Goal: Contribute content: Add original content to the website for others to see

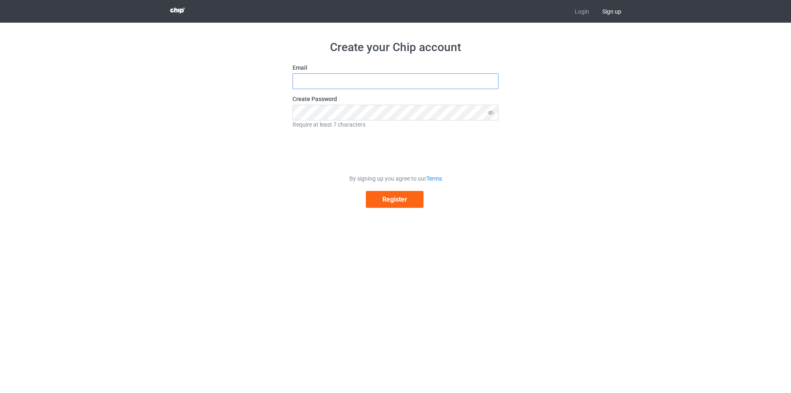
click at [320, 85] on input "text" at bounding box center [396, 81] width 206 height 16
type input "Adams@gmail.com"
drag, startPoint x: 371, startPoint y: 81, endPoint x: 231, endPoint y: 79, distance: 140.5
click at [231, 79] on div "Create your Chip account Email Adams@gmail.com Create Password Require at least…" at bounding box center [396, 124] width 464 height 202
click at [318, 82] on input "text" at bounding box center [396, 81] width 206 height 16
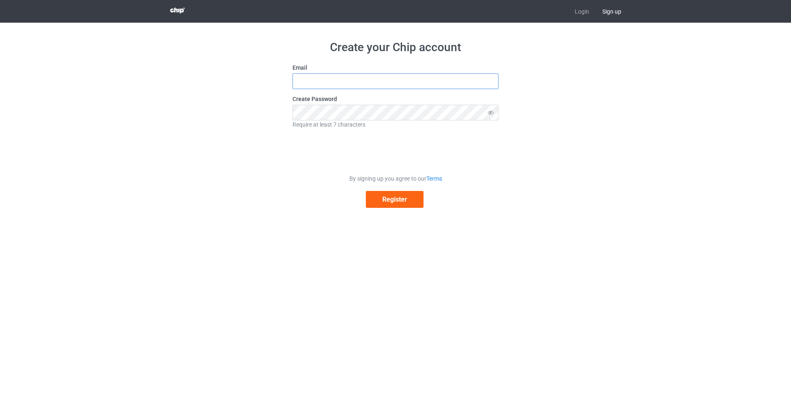
type input "service1020charlie@gmail.com"
click at [396, 198] on button "Register" at bounding box center [395, 199] width 58 height 17
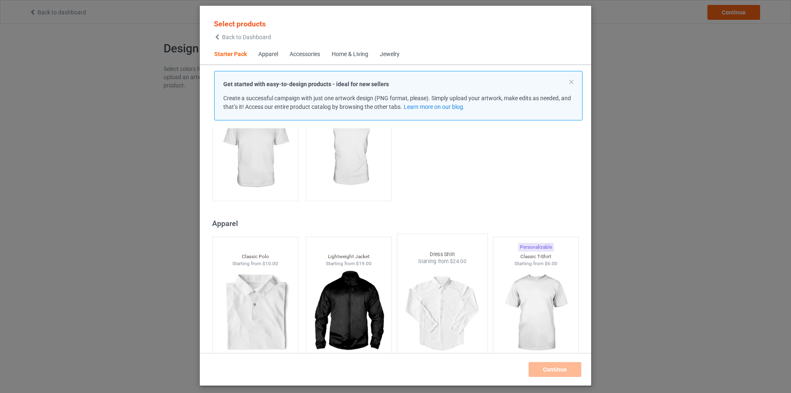
scroll to position [258, 0]
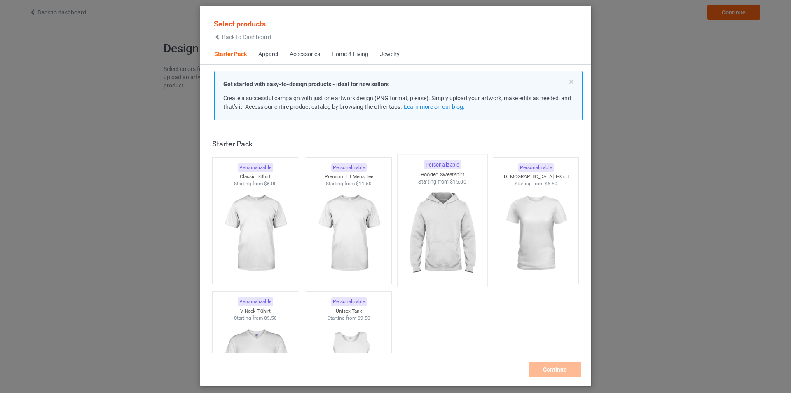
click at [440, 220] on img at bounding box center [441, 233] width 77 height 97
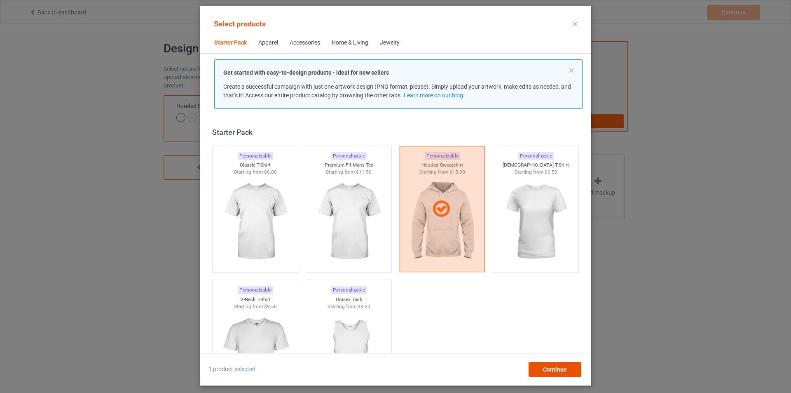
click at [550, 369] on span "Continue" at bounding box center [555, 369] width 24 height 7
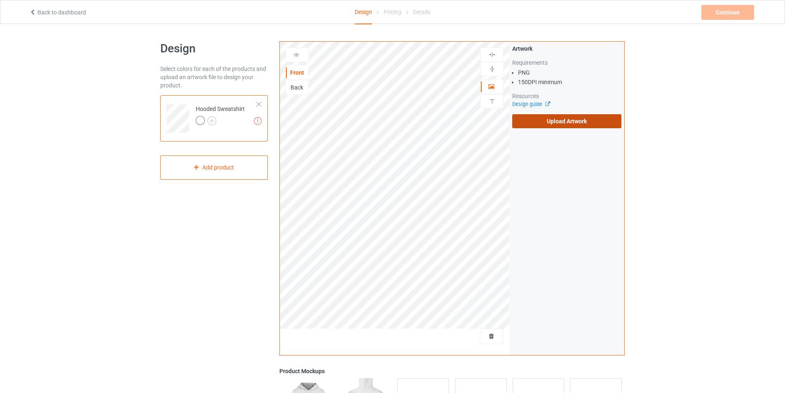
click at [551, 119] on label "Upload Artwork" at bounding box center [566, 121] width 109 height 14
click at [0, 0] on input "Upload Artwork" at bounding box center [0, 0] width 0 height 0
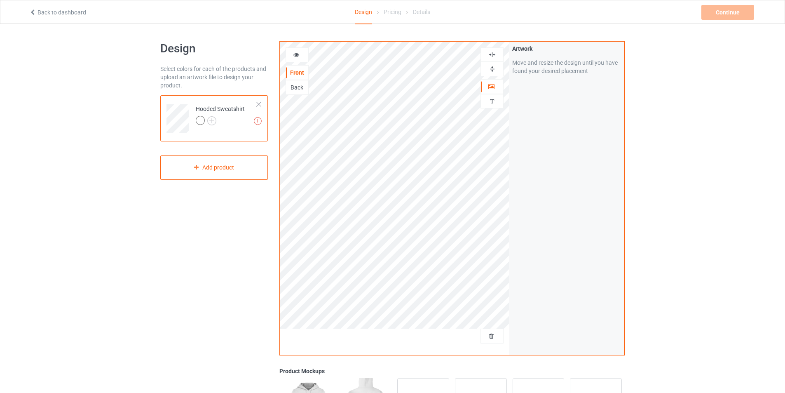
click at [734, 119] on div "Design Select colors for each of the products and upload an artwork file to des…" at bounding box center [392, 279] width 785 height 510
click at [724, 7] on div "Continue" at bounding box center [727, 12] width 53 height 15
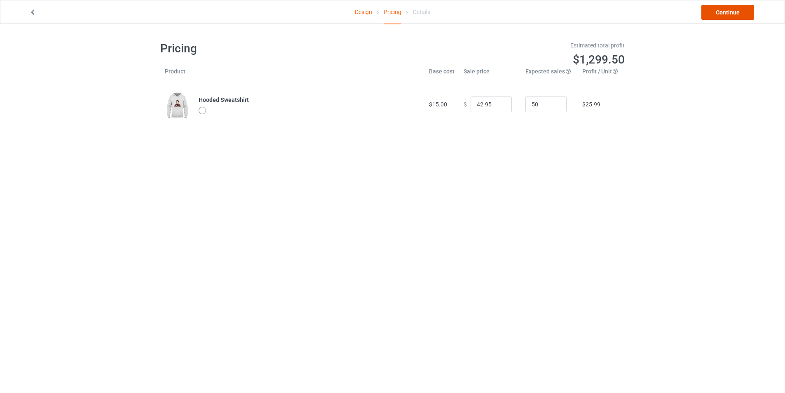
click at [727, 12] on link "Continue" at bounding box center [727, 12] width 53 height 15
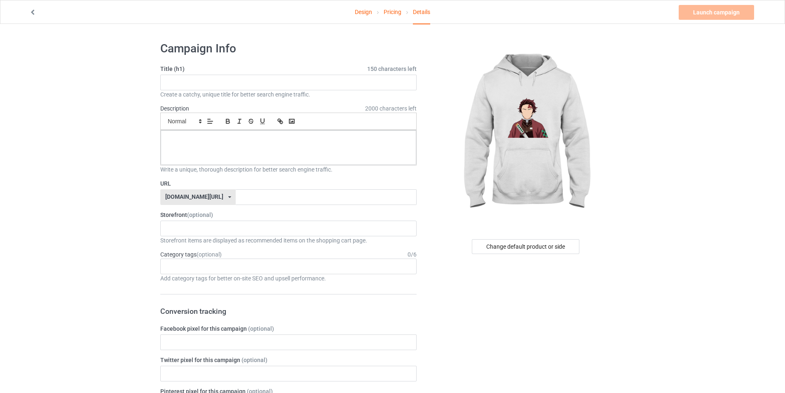
click at [359, 12] on link "Design" at bounding box center [363, 11] width 17 height 23
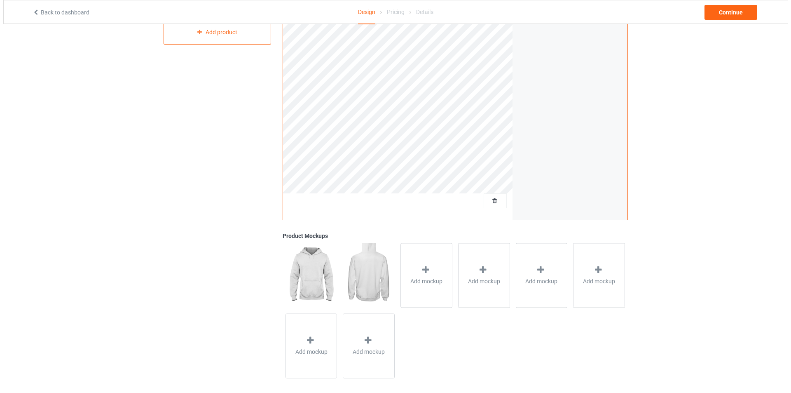
scroll to position [141, 0]
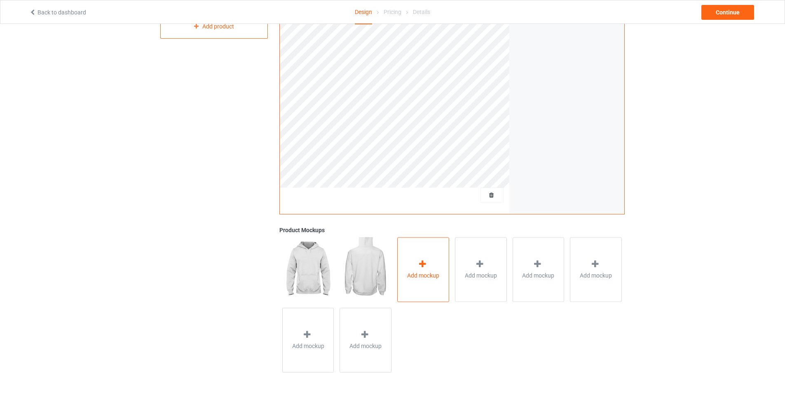
click at [432, 283] on div "Add mockup" at bounding box center [423, 269] width 52 height 65
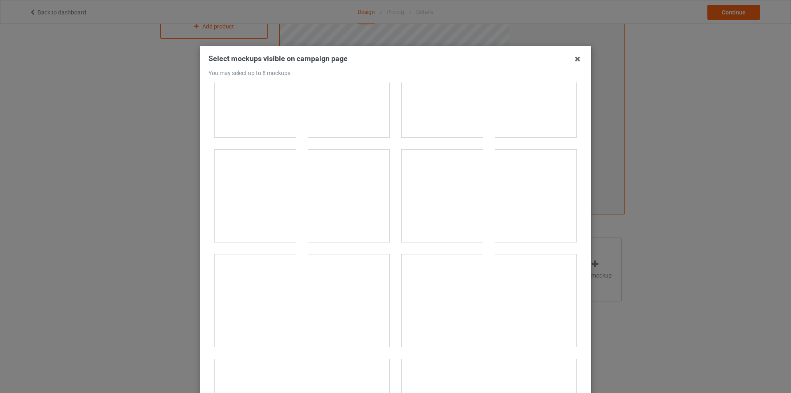
scroll to position [1318, 0]
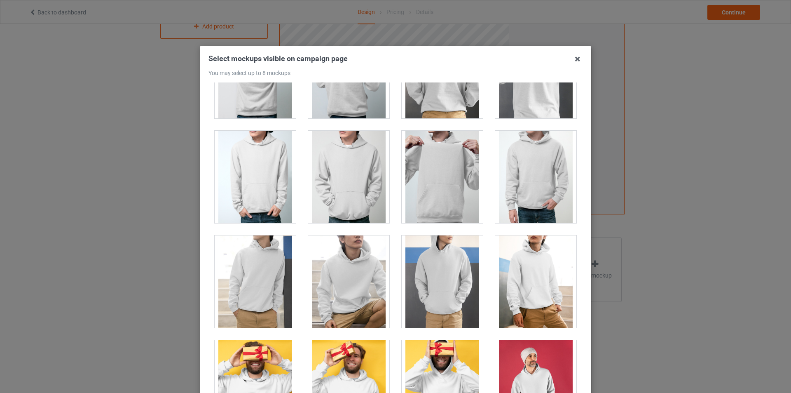
click at [422, 170] on div at bounding box center [442, 177] width 81 height 92
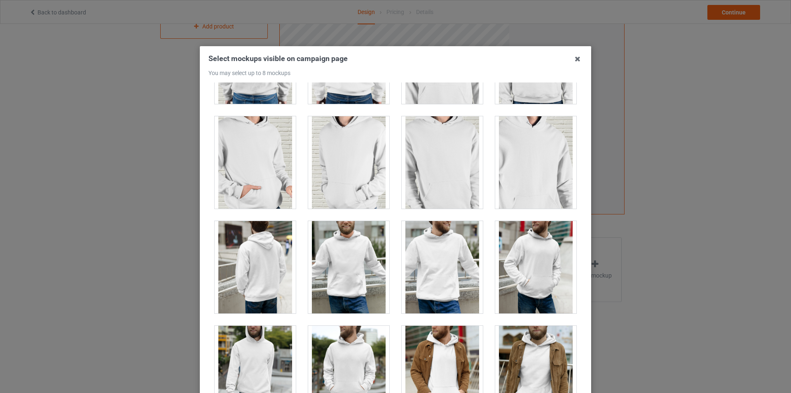
scroll to position [2060, 0]
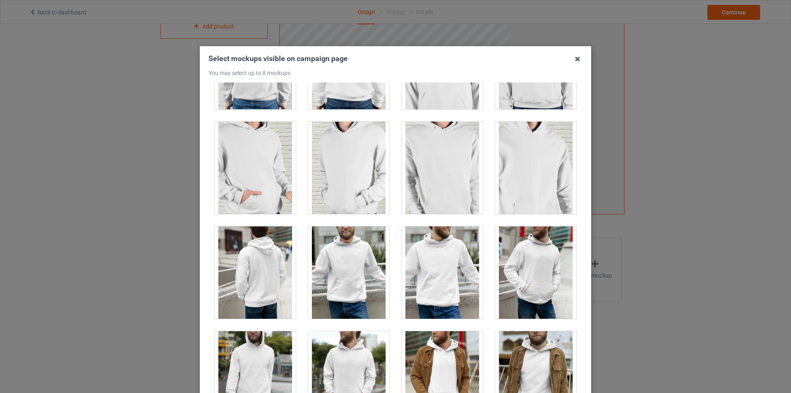
click at [451, 175] on div at bounding box center [442, 168] width 81 height 92
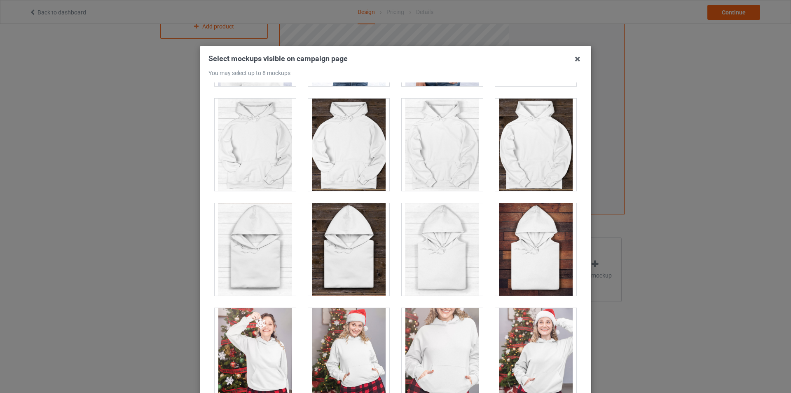
scroll to position [5027, 0]
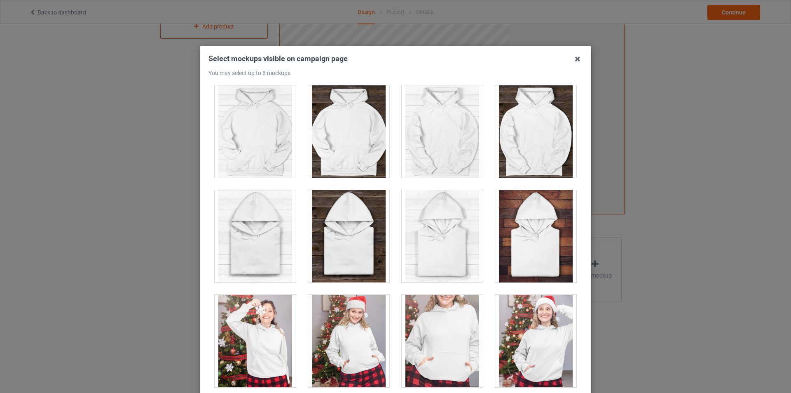
click at [342, 265] on div at bounding box center [348, 236] width 81 height 92
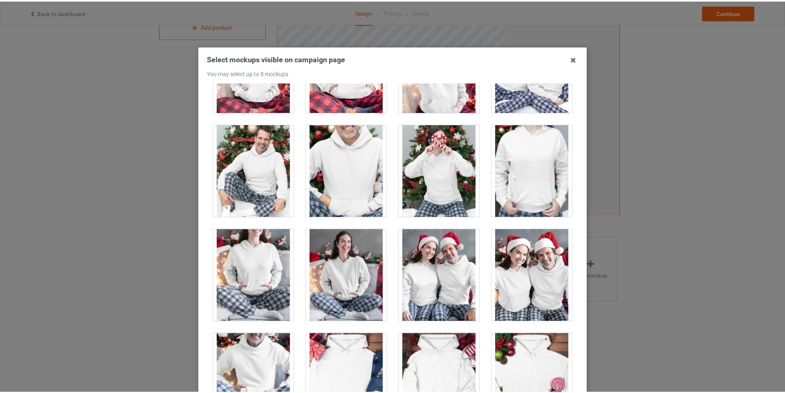
scroll to position [5405, 0]
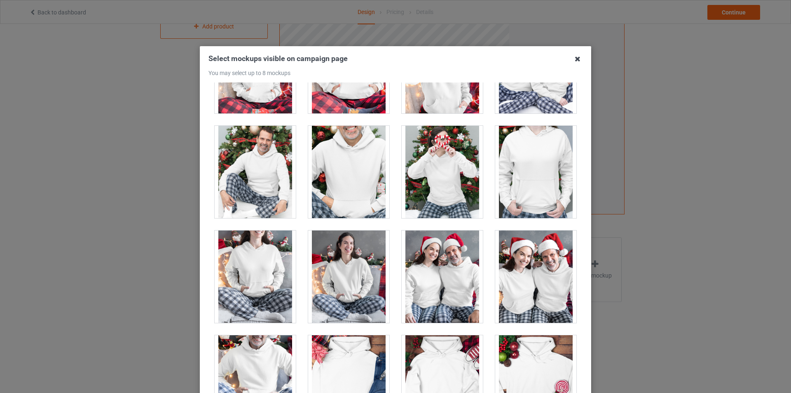
click at [576, 59] on icon at bounding box center [577, 58] width 13 height 13
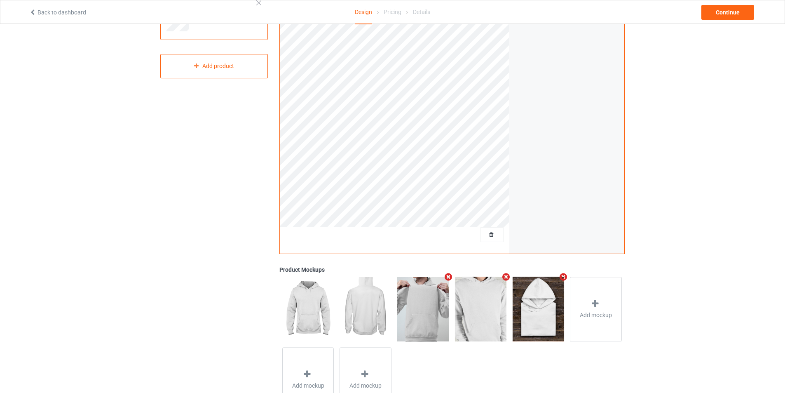
scroll to position [0, 0]
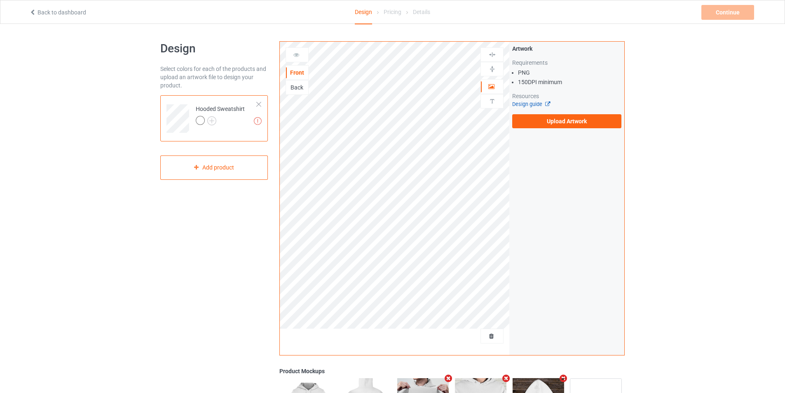
click at [530, 104] on link "Design guide" at bounding box center [530, 104] width 37 height 6
click at [574, 122] on label "Upload Artwork" at bounding box center [566, 121] width 109 height 14
click at [0, 0] on input "Upload Artwork" at bounding box center [0, 0] width 0 height 0
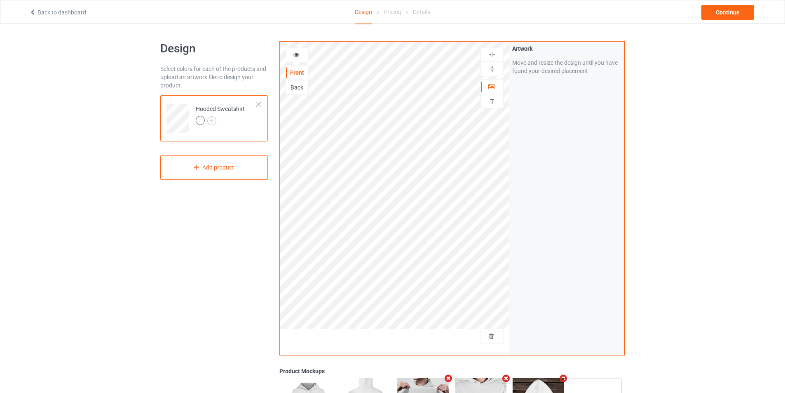
click at [649, 214] on div "Design Select colors for each of the products and upload an artwork file to des…" at bounding box center [392, 279] width 785 height 510
click at [189, 118] on td at bounding box center [178, 115] width 25 height 34
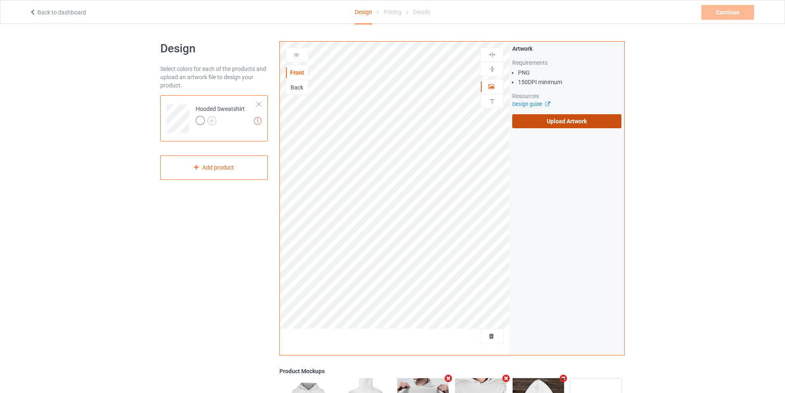
click at [580, 120] on label "Upload Artwork" at bounding box center [566, 121] width 109 height 14
click at [564, 116] on label "Upload Artwork" at bounding box center [566, 121] width 109 height 14
click at [0, 0] on input "Upload Artwork" at bounding box center [0, 0] width 0 height 0
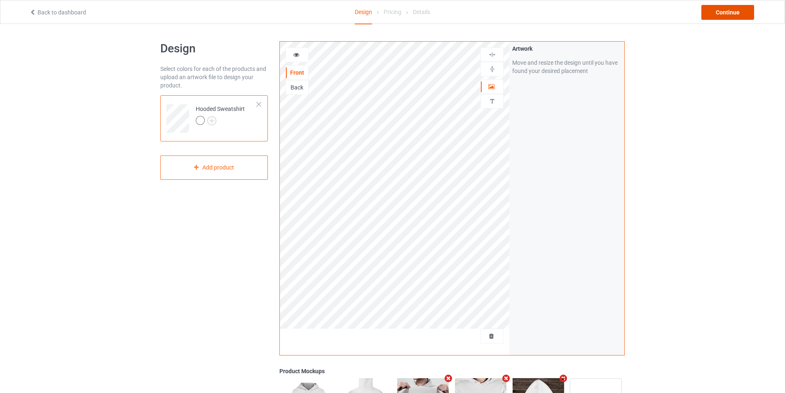
drag, startPoint x: 734, startPoint y: 12, endPoint x: 523, endPoint y: 250, distance: 317.5
click at [578, 237] on div "Back to dashboard Design Pricing Details Continue Design Select colors for each…" at bounding box center [392, 279] width 785 height 510
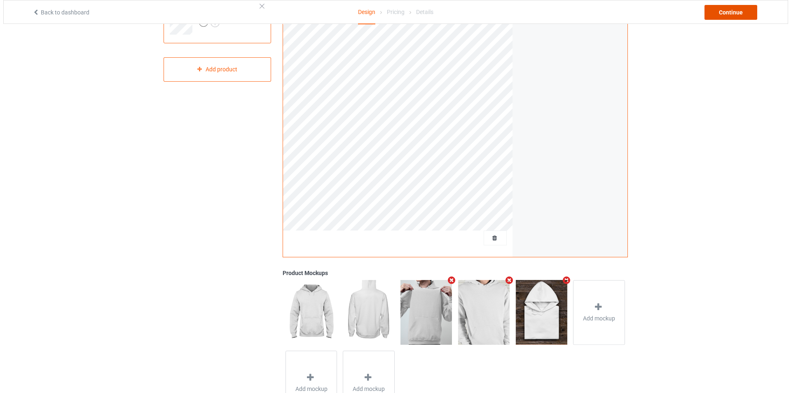
scroll to position [124, 0]
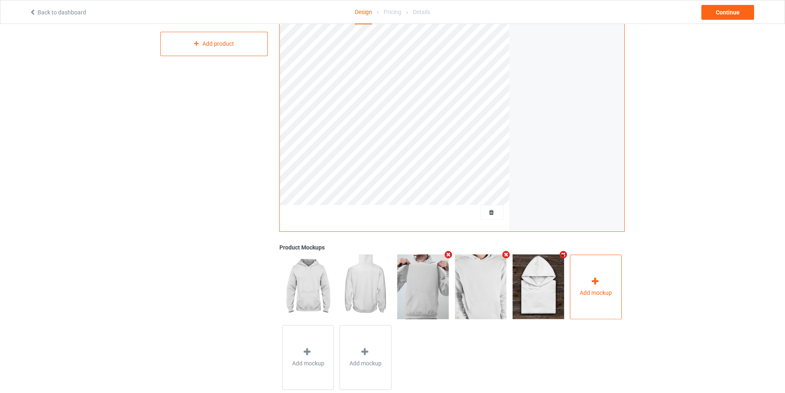
click at [599, 300] on div "Add mockup" at bounding box center [596, 286] width 52 height 65
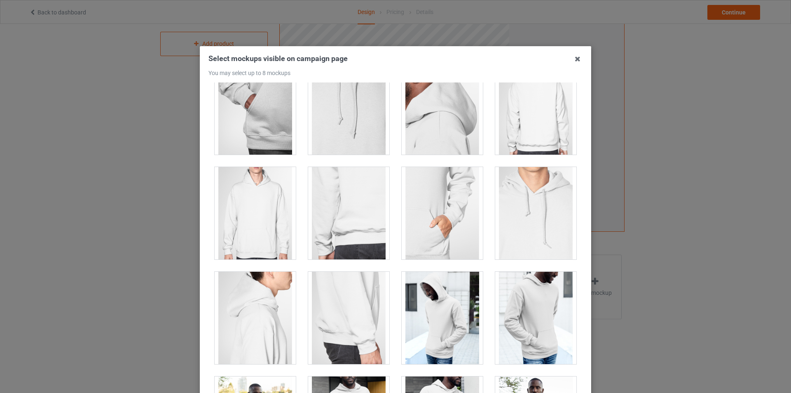
scroll to position [536, 0]
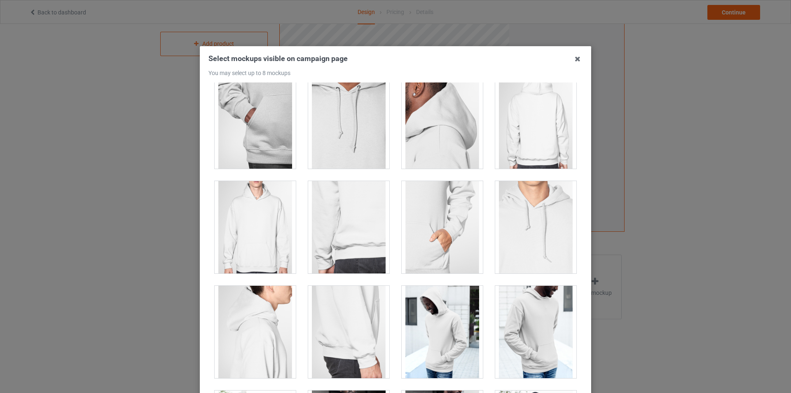
click at [522, 249] on div at bounding box center [535, 227] width 81 height 92
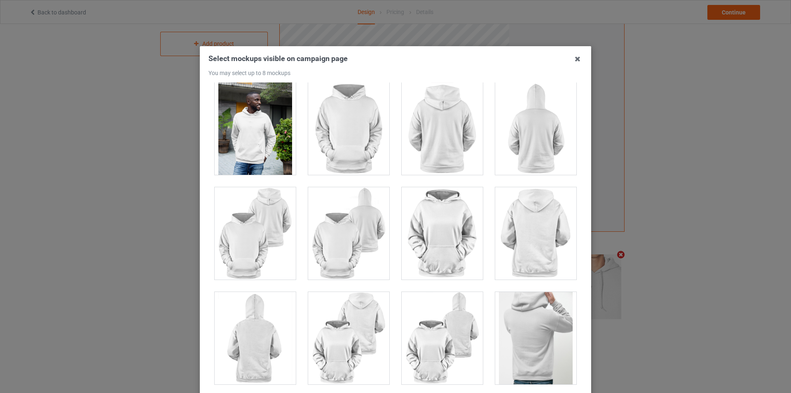
scroll to position [948, 0]
click at [437, 248] on div at bounding box center [442, 233] width 81 height 92
click at [438, 249] on div at bounding box center [442, 233] width 81 height 92
click at [352, 127] on div at bounding box center [348, 129] width 81 height 92
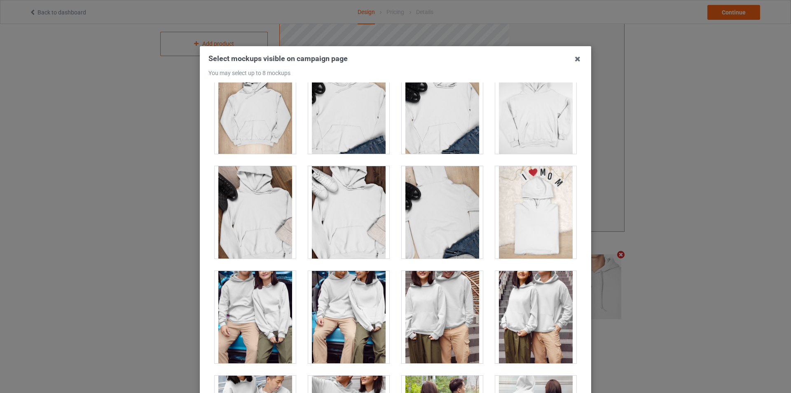
scroll to position [3585, 0]
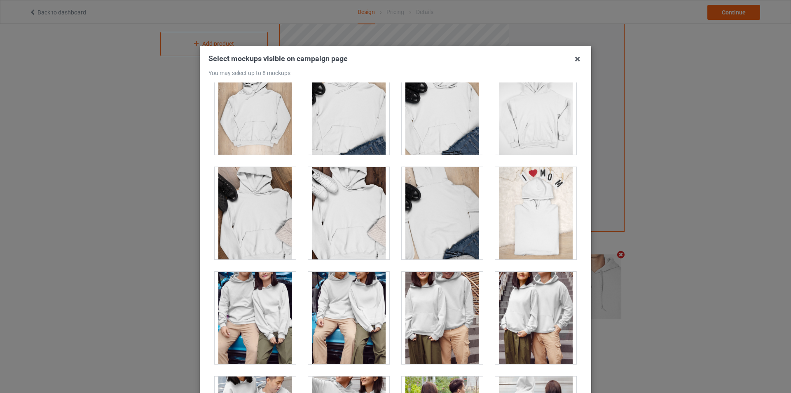
click at [337, 220] on div at bounding box center [348, 213] width 81 height 92
click at [341, 222] on div at bounding box center [348, 213] width 81 height 92
click at [267, 225] on div at bounding box center [255, 213] width 81 height 92
click at [261, 221] on div at bounding box center [255, 213] width 81 height 92
click at [338, 222] on div at bounding box center [348, 213] width 81 height 92
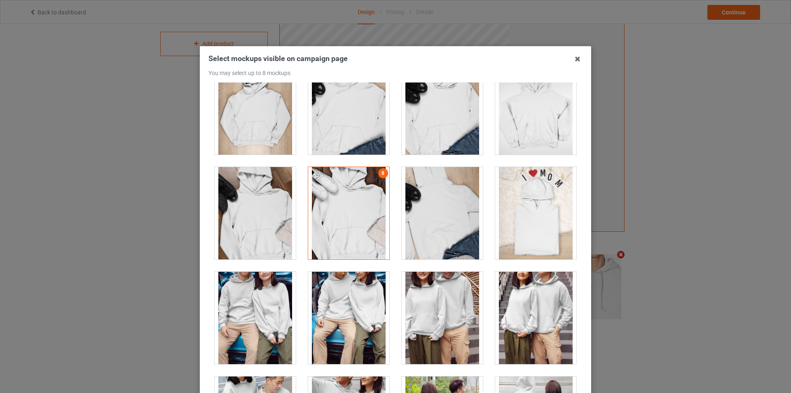
click at [333, 244] on div at bounding box center [348, 213] width 81 height 92
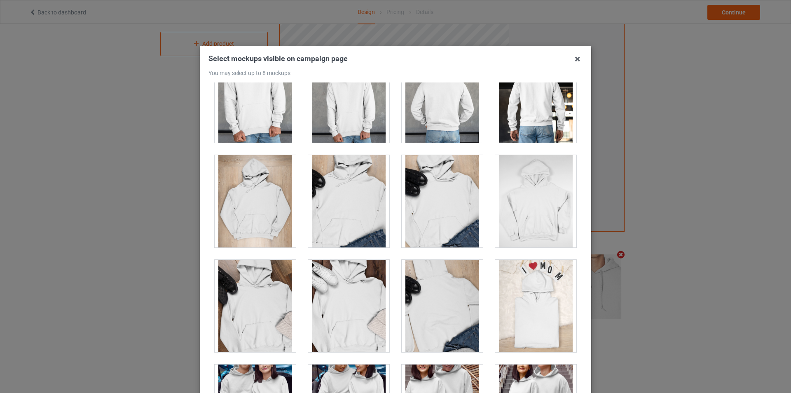
scroll to position [3626, 0]
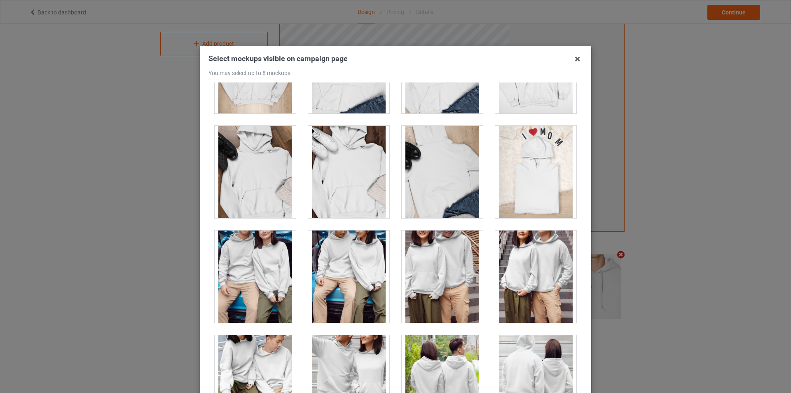
click at [338, 176] on div at bounding box center [348, 172] width 81 height 92
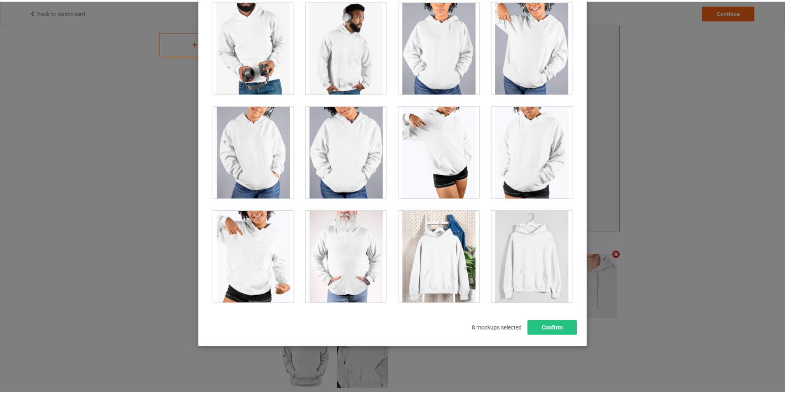
scroll to position [88, 0]
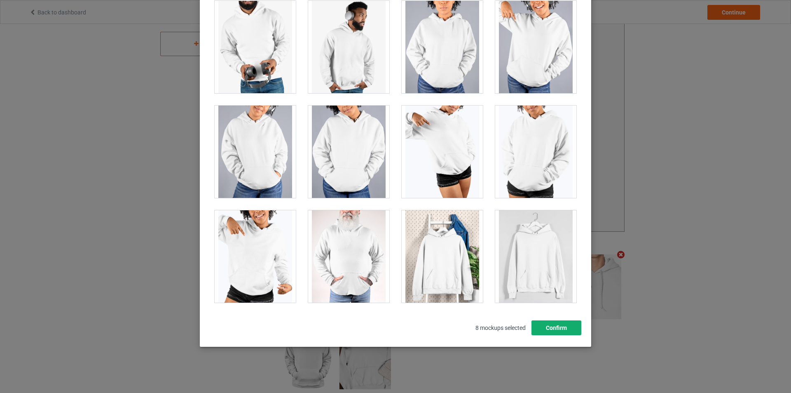
click at [561, 328] on button "Confirm" at bounding box center [557, 327] width 50 height 15
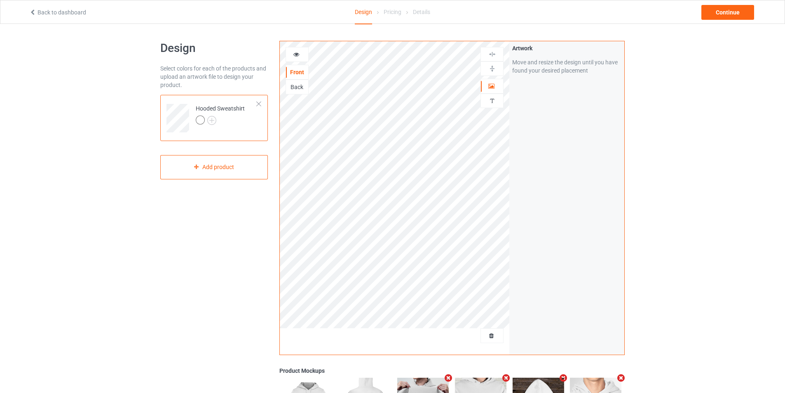
scroll to position [0, 0]
click at [722, 8] on div "Continue" at bounding box center [727, 12] width 53 height 15
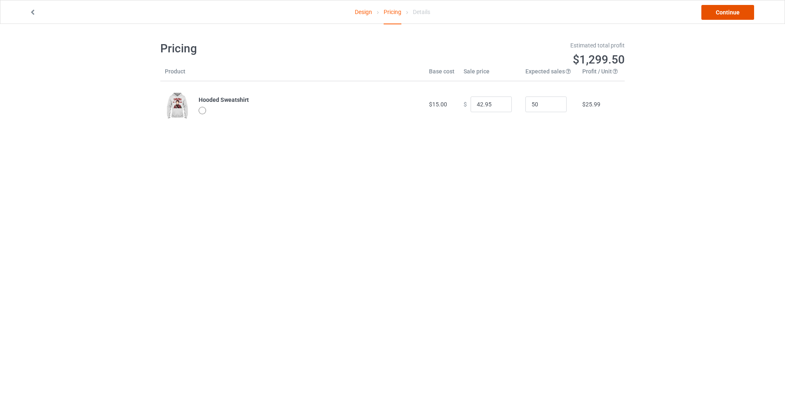
click at [730, 13] on link "Continue" at bounding box center [727, 12] width 53 height 15
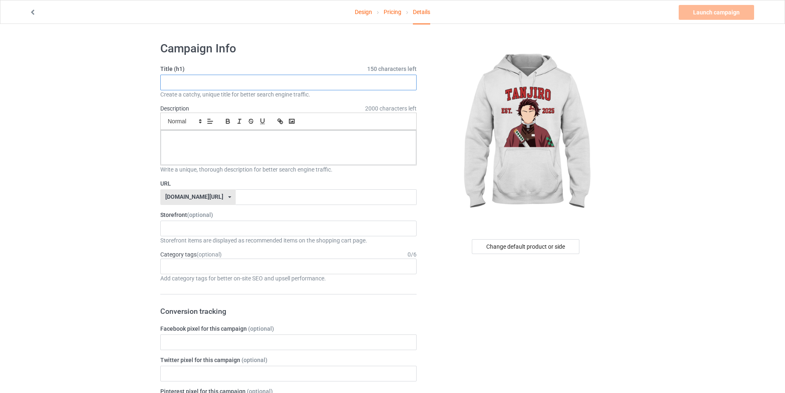
click at [200, 82] on input "text" at bounding box center [288, 83] width 256 height 16
paste input "Minimalist faceless anime character illustration of [PERSON_NAME], clean vector…"
type input "Minimalist faceless anime character illustration of [PERSON_NAME], clean vector…"
click at [195, 82] on input "text" at bounding box center [288, 83] width 256 height 16
paste input "1. [PERSON_NAME]"
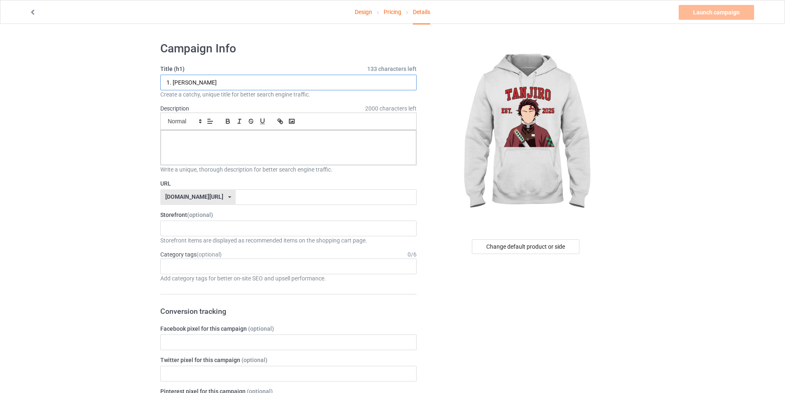
type input "1. [PERSON_NAME]"
click at [221, 146] on div at bounding box center [288, 147] width 255 height 35
click at [247, 198] on input "text" at bounding box center [326, 197] width 180 height 16
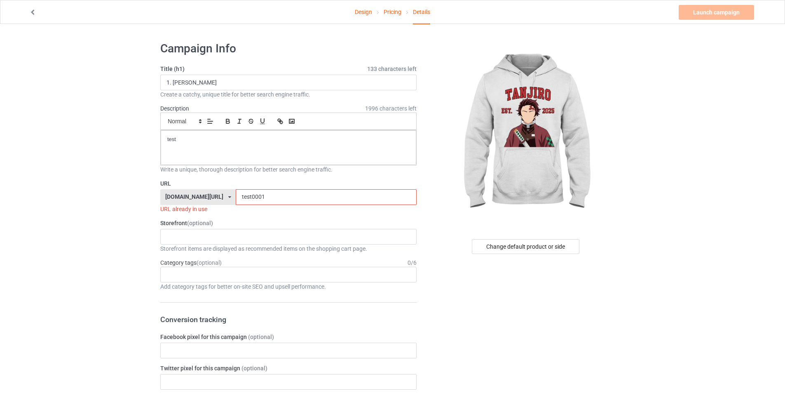
drag, startPoint x: 239, startPoint y: 195, endPoint x: 225, endPoint y: 194, distance: 13.7
click at [236, 194] on input "test0001" at bounding box center [326, 197] width 180 height 16
click at [248, 195] on input "test0001" at bounding box center [326, 197] width 180 height 16
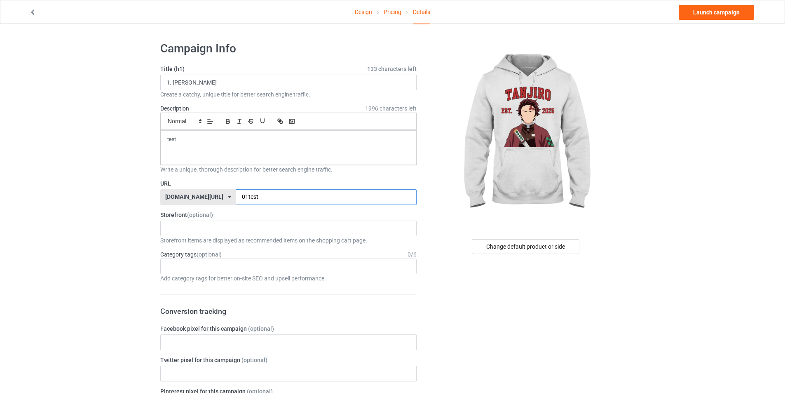
type input "01test"
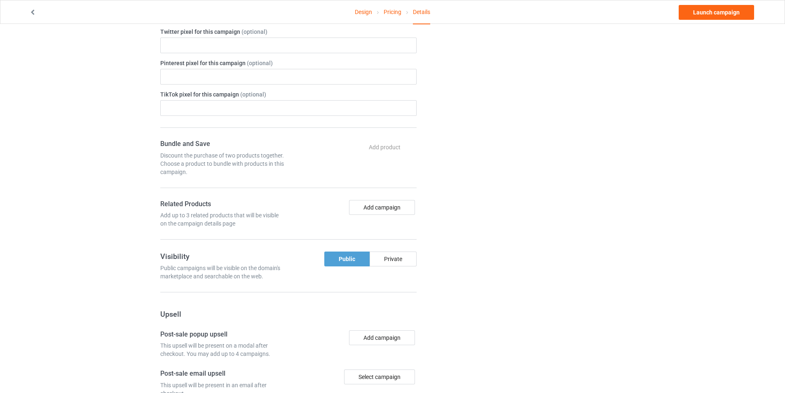
scroll to position [330, 0]
click at [387, 251] on div "Private" at bounding box center [393, 257] width 47 height 15
click at [722, 14] on link "Launch campaign" at bounding box center [716, 12] width 75 height 15
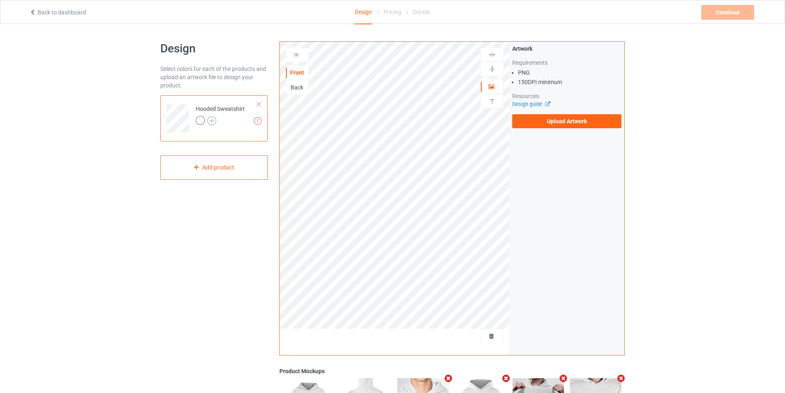
click at [212, 122] on img at bounding box center [211, 120] width 9 height 9
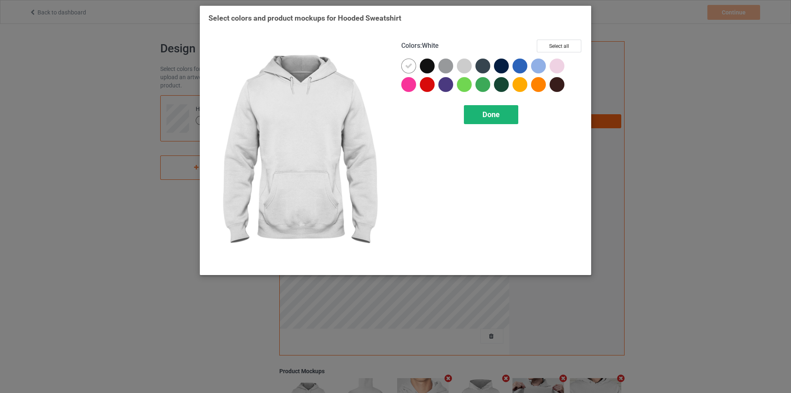
click at [501, 115] on div "Done" at bounding box center [491, 114] width 54 height 19
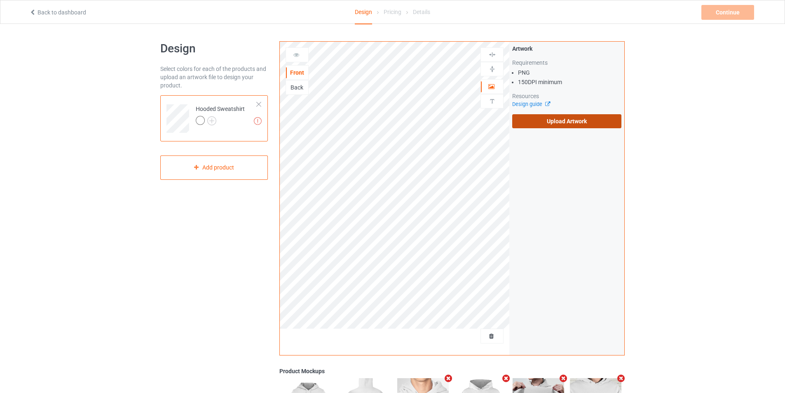
click at [553, 123] on label "Upload Artwork" at bounding box center [566, 121] width 109 height 14
click at [0, 0] on input "Upload Artwork" at bounding box center [0, 0] width 0 height 0
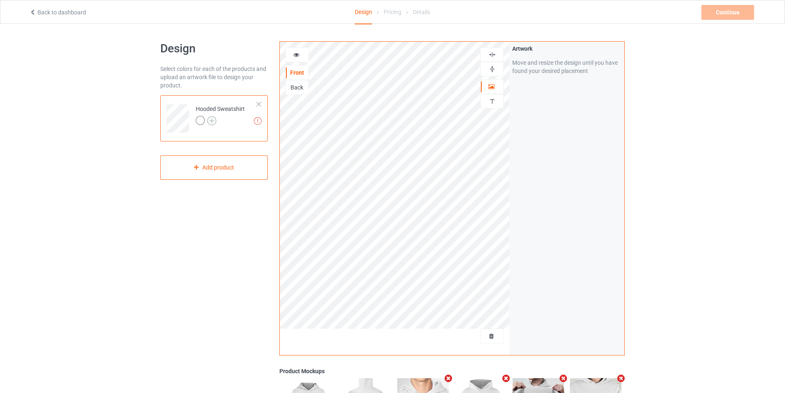
click at [213, 122] on img at bounding box center [211, 120] width 9 height 9
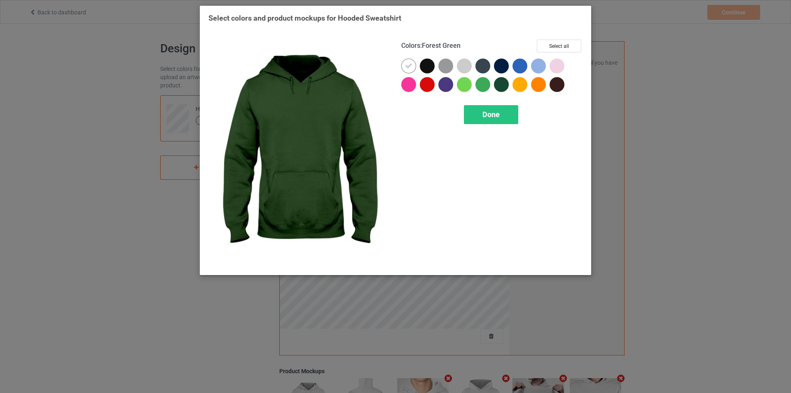
click at [505, 85] on div at bounding box center [501, 84] width 15 height 15
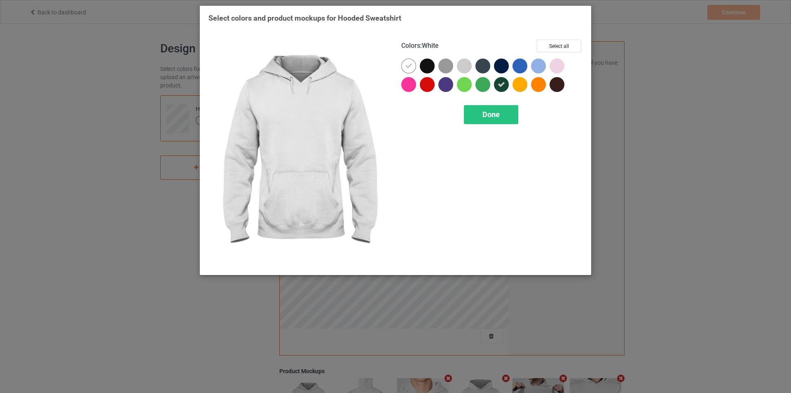
click at [413, 66] on div at bounding box center [408, 66] width 15 height 15
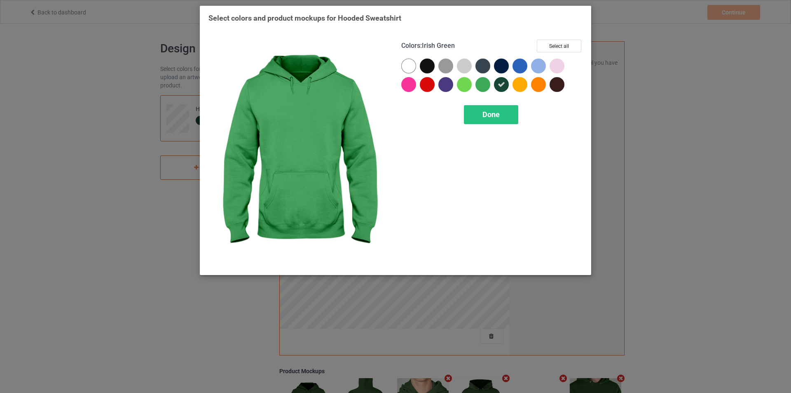
click at [485, 83] on div at bounding box center [482, 84] width 15 height 15
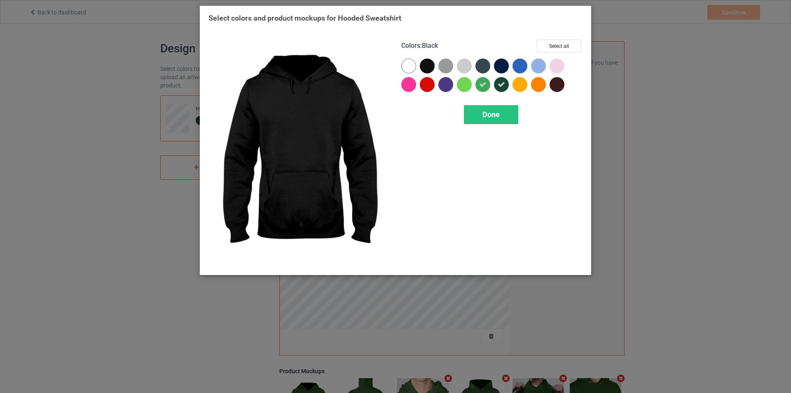
click at [425, 65] on div at bounding box center [427, 66] width 15 height 15
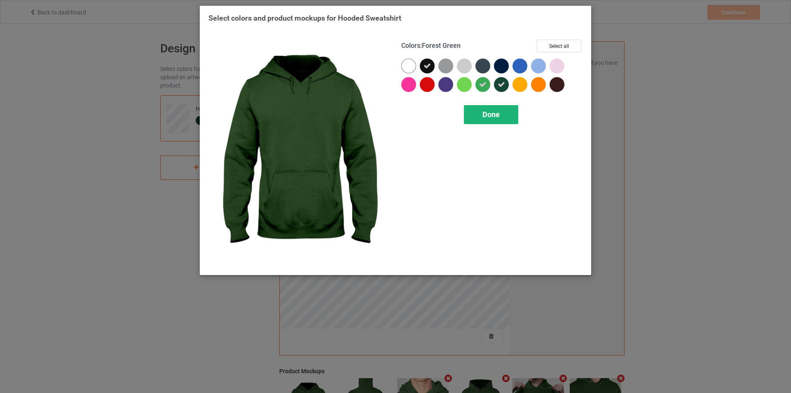
click at [486, 115] on span "Done" at bounding box center [490, 114] width 17 height 9
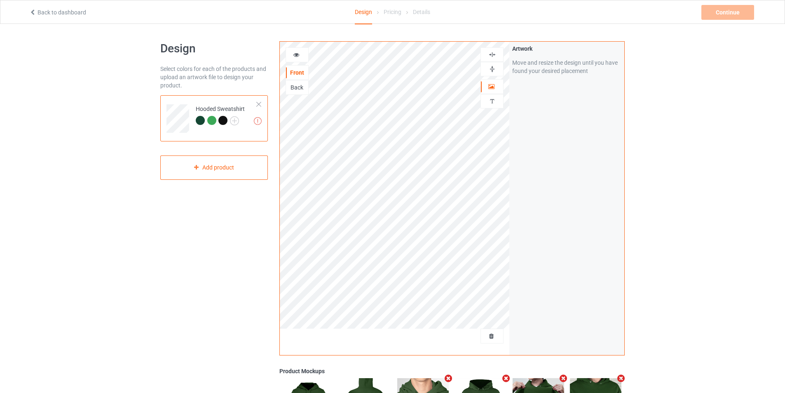
click at [679, 119] on div "Design Select colors for each of the products and upload an artwork file to des…" at bounding box center [392, 278] width 785 height 509
click at [726, 13] on div "Continue" at bounding box center [727, 12] width 53 height 15
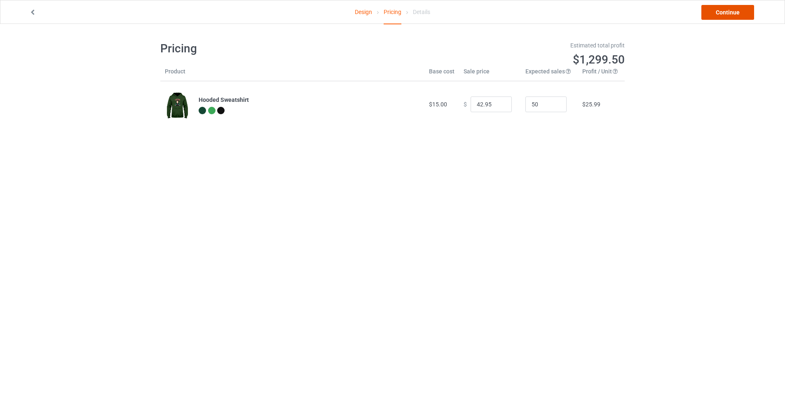
click at [720, 12] on link "Continue" at bounding box center [727, 12] width 53 height 15
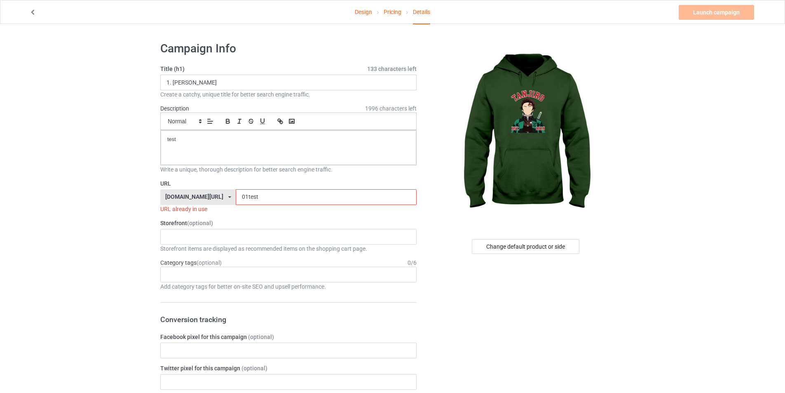
click at [250, 196] on input "01test" at bounding box center [326, 197] width 180 height 16
click at [236, 194] on input "01test" at bounding box center [326, 197] width 180 height 16
click at [259, 197] on input "01test" at bounding box center [326, 197] width 180 height 16
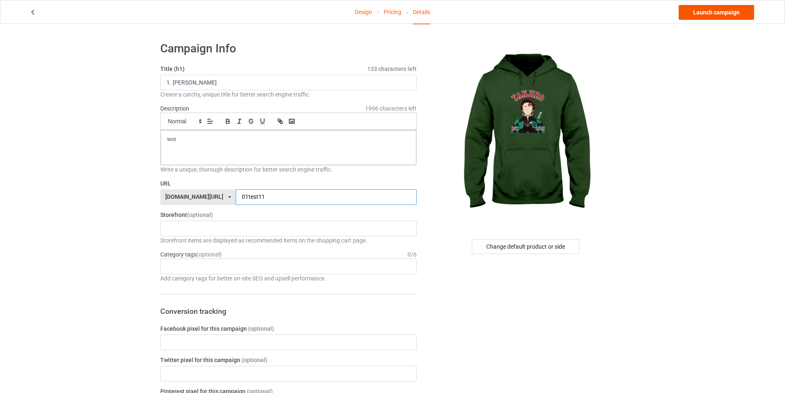
type input "01test11"
click at [724, 10] on link "Launch campaign" at bounding box center [716, 12] width 75 height 15
